Goal: Task Accomplishment & Management: Complete application form

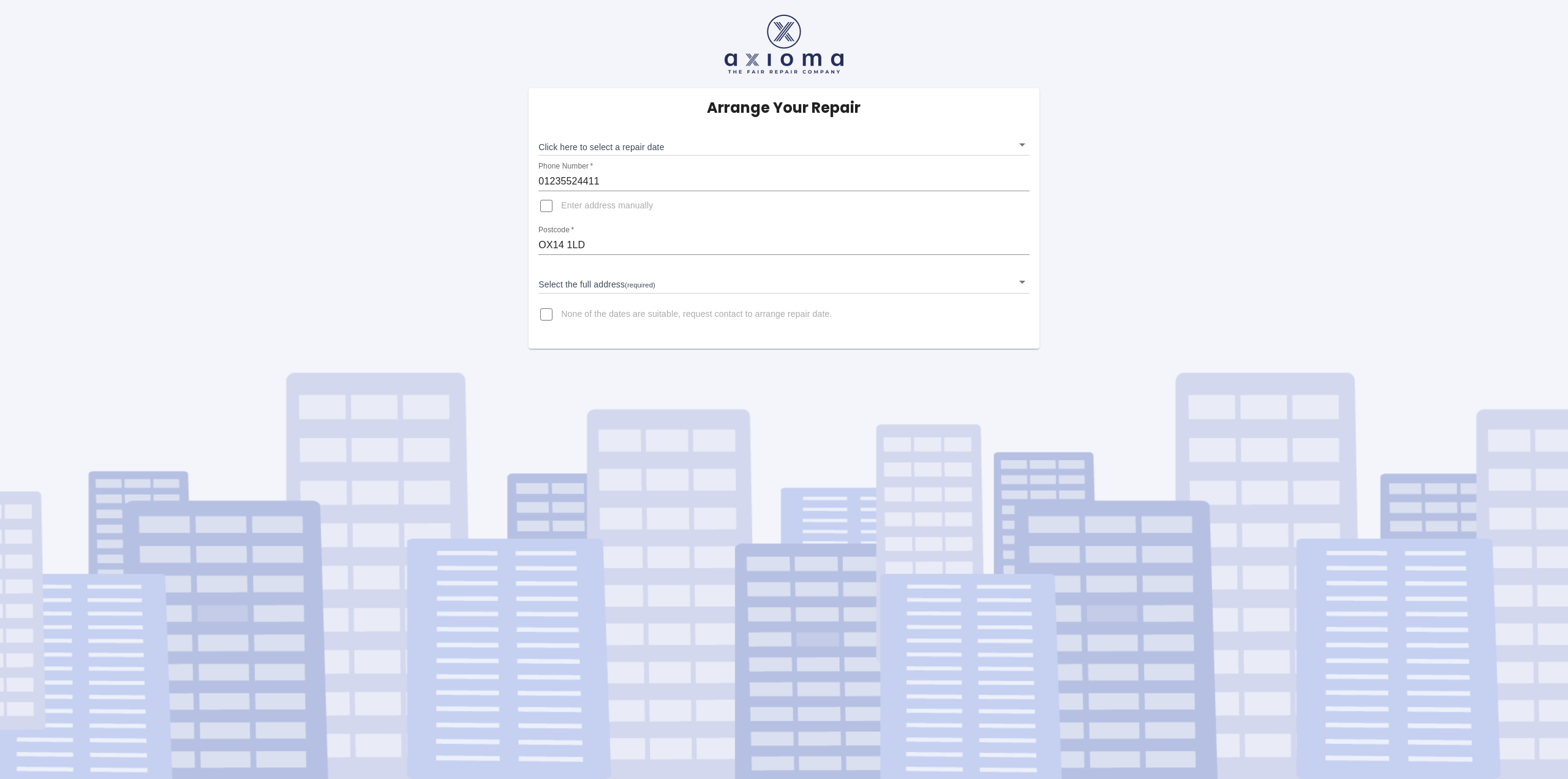
click at [629, 143] on body "Arrange Your Repair Click here to select a repair date ​ Phone Number   * 01235…" at bounding box center [784, 390] width 1568 height 779
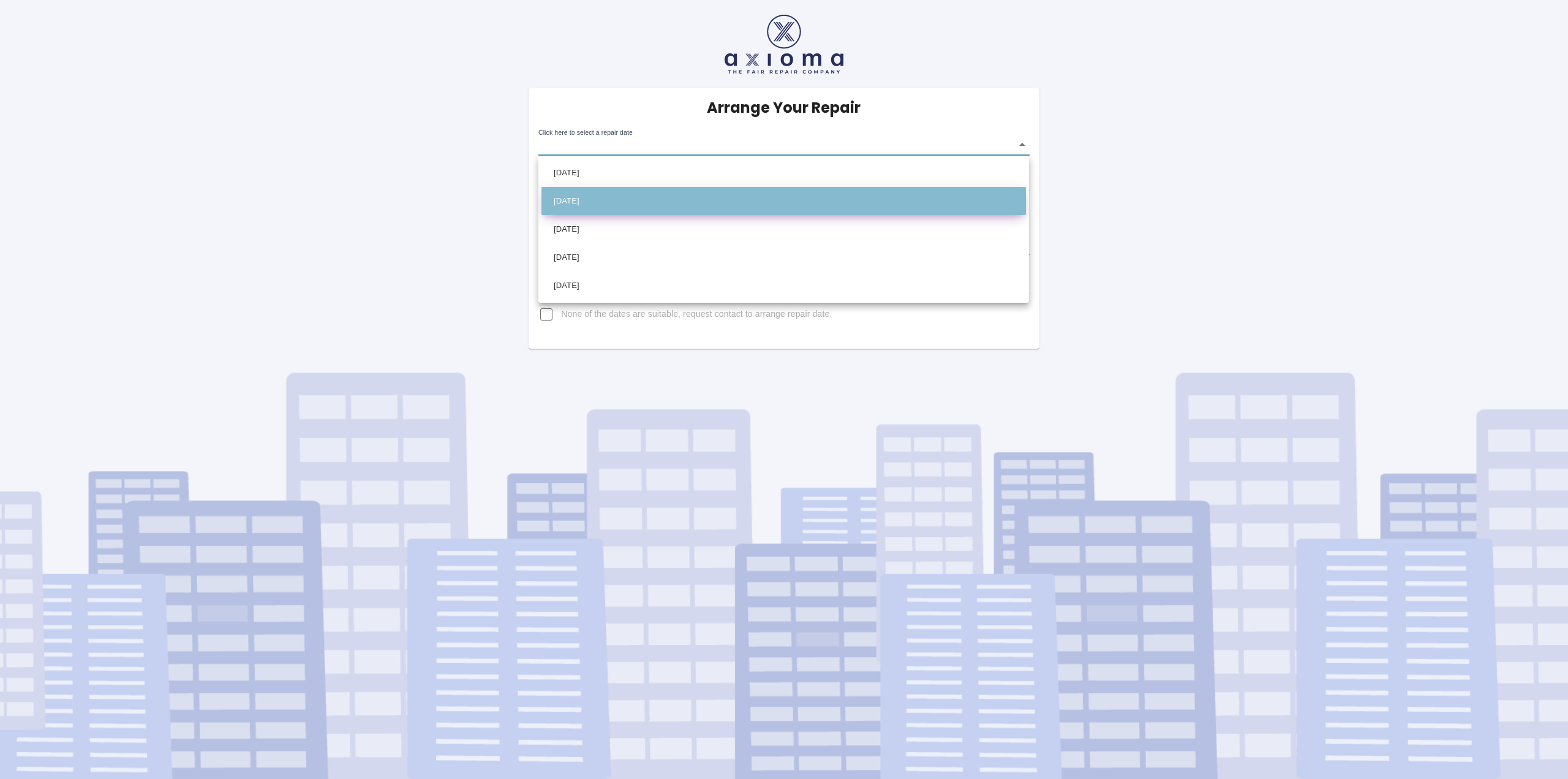
click at [632, 204] on li "[DATE]" at bounding box center [783, 201] width 484 height 28
type input "[DATE]T00:00:00.000Z"
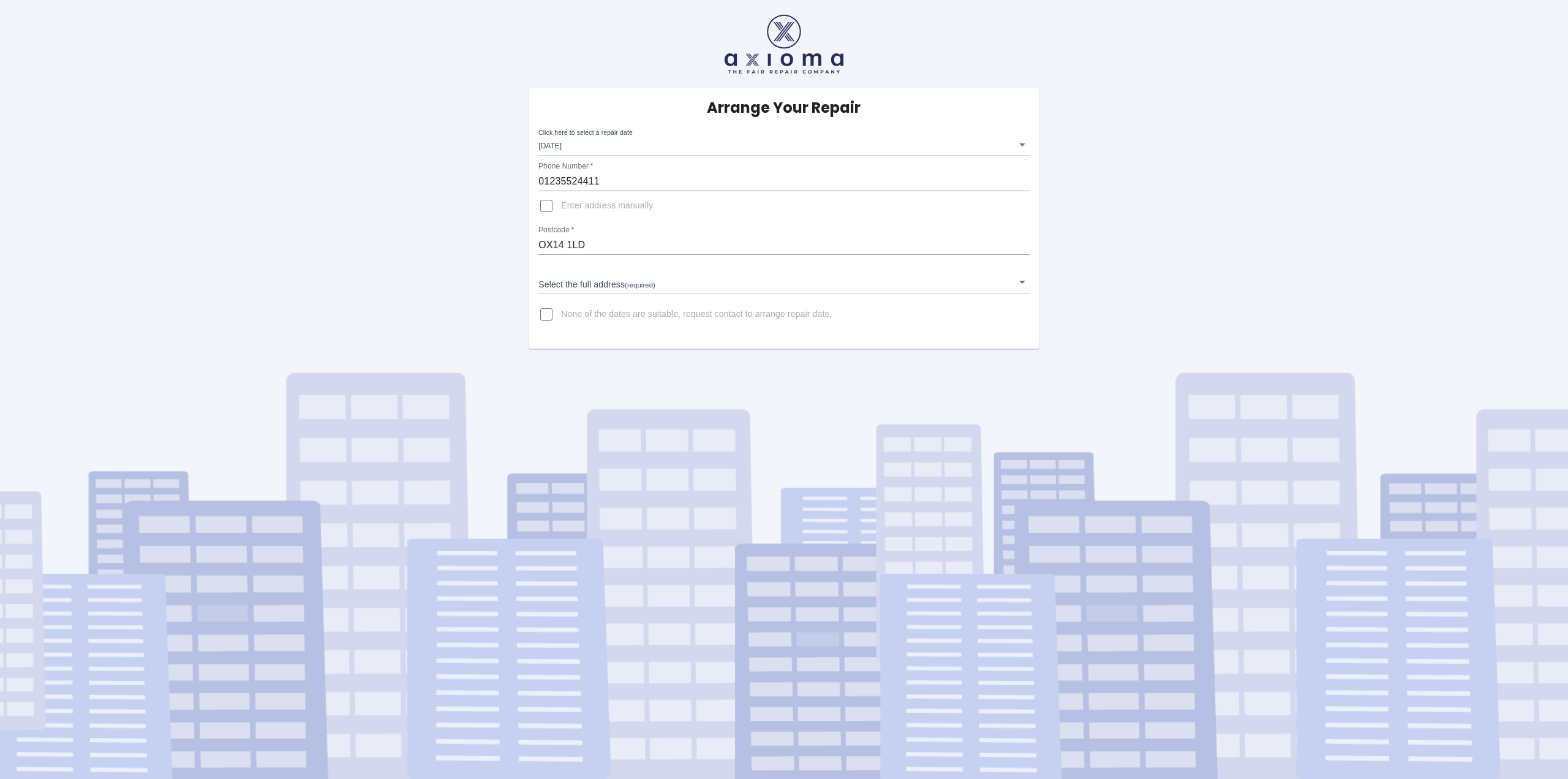
click at [1024, 147] on body "Arrange Your Repair Click here to select a repair date [DATE] [DATE]T00:00:00.0…" at bounding box center [784, 390] width 1568 height 779
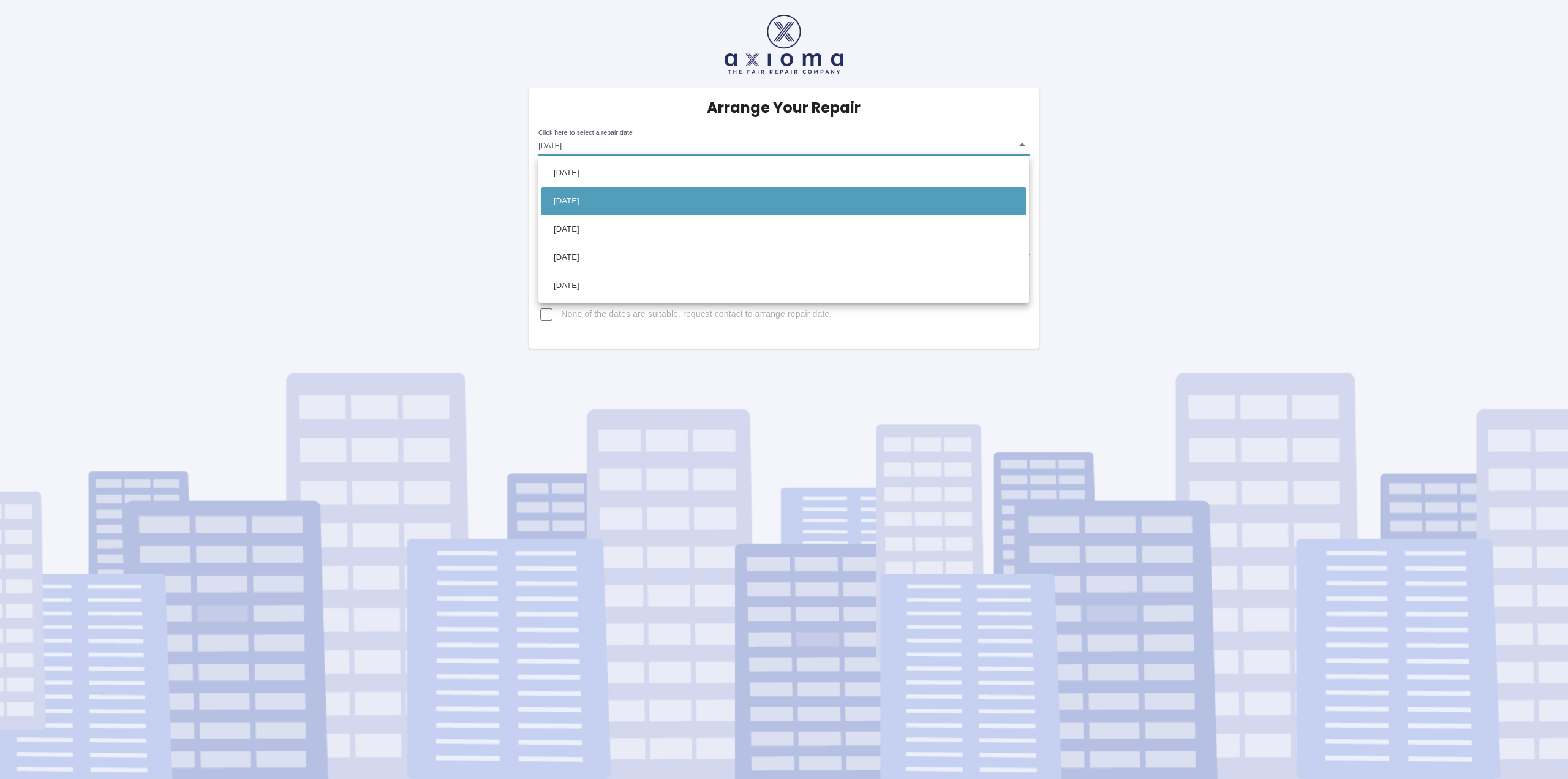
click at [446, 157] on div at bounding box center [784, 390] width 1568 height 779
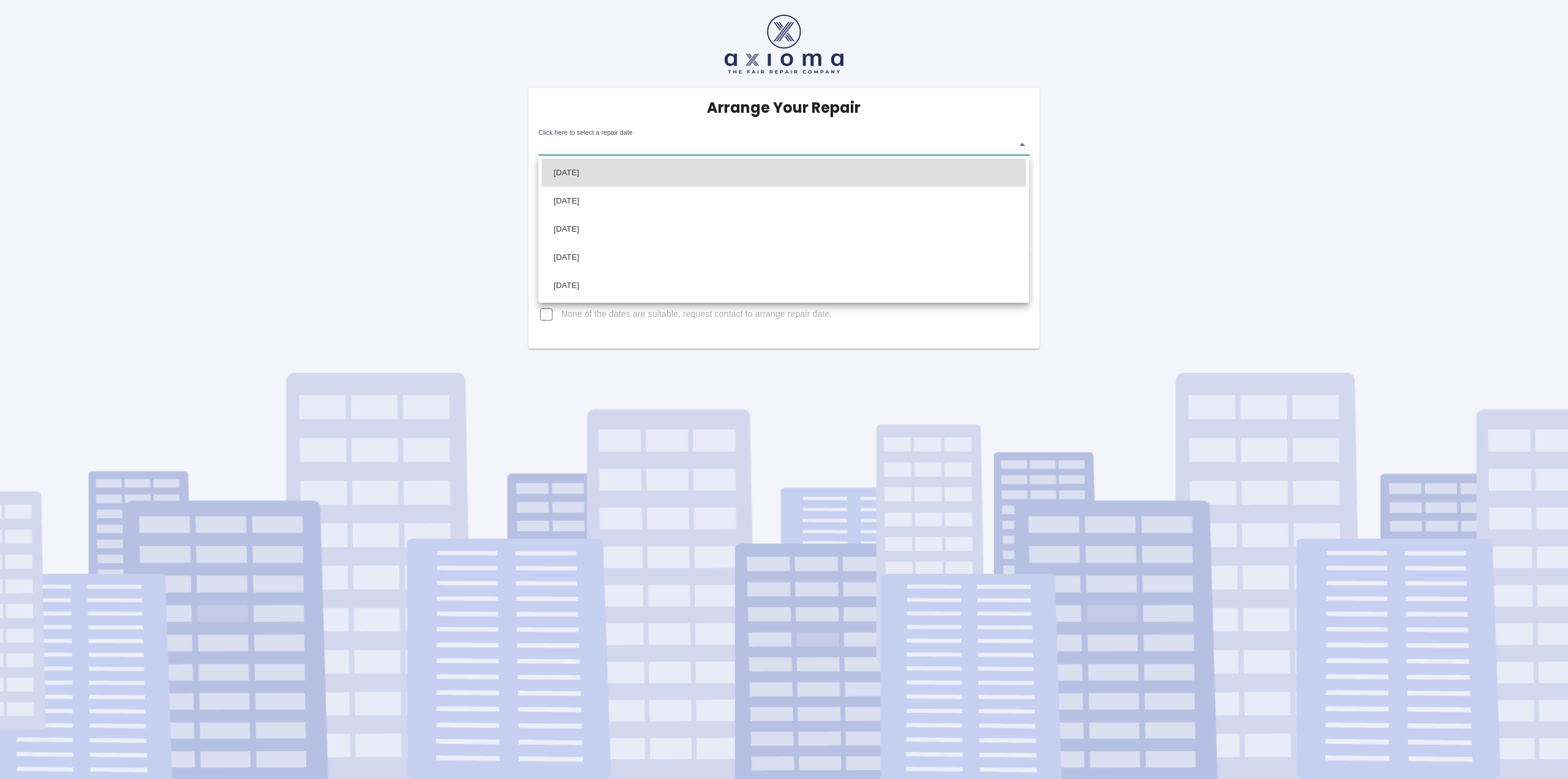
click at [868, 145] on body "Arrange Your Repair Click here to select a repair date ​ Phone Number   * 01235…" at bounding box center [784, 390] width 1568 height 779
click at [156, 239] on div at bounding box center [784, 390] width 1568 height 779
